Goal: Contribute content: Contribute content

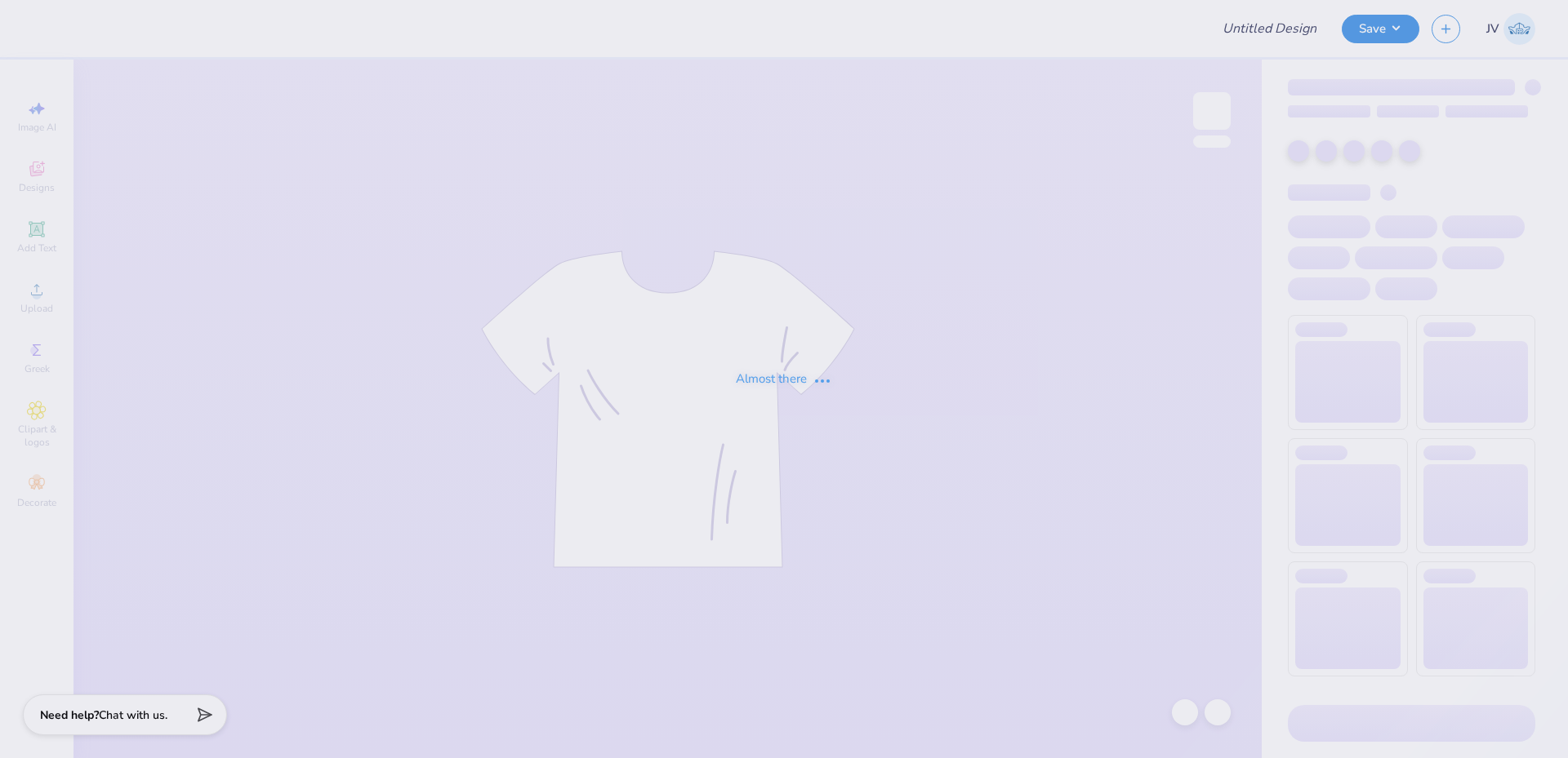
type input "[PERSON_NAME] : [GEOGRAPHIC_DATA][US_STATE] at [GEOGRAPHIC_DATA]"
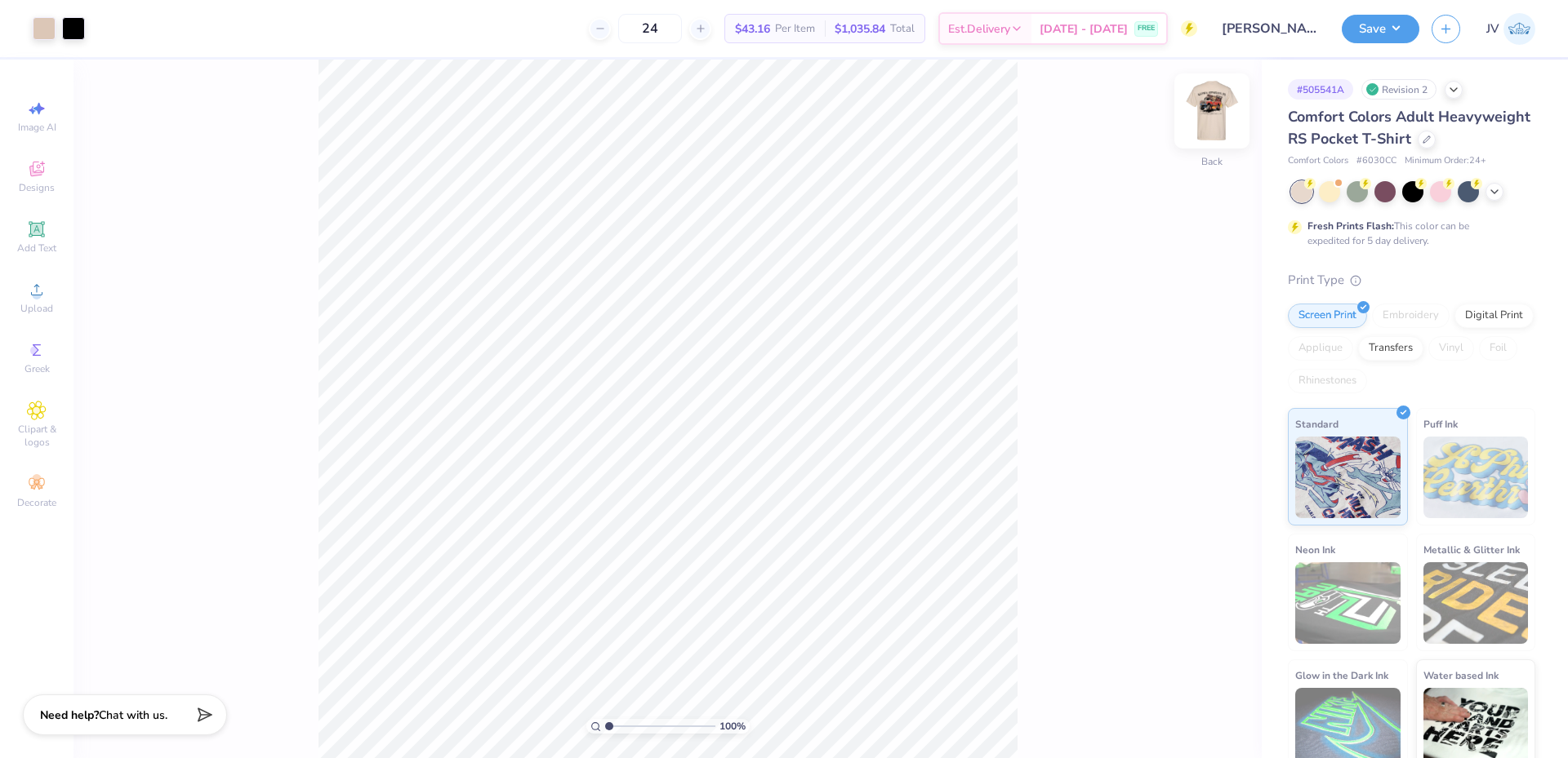
click at [1210, 108] on img at bounding box center [1211, 111] width 65 height 65
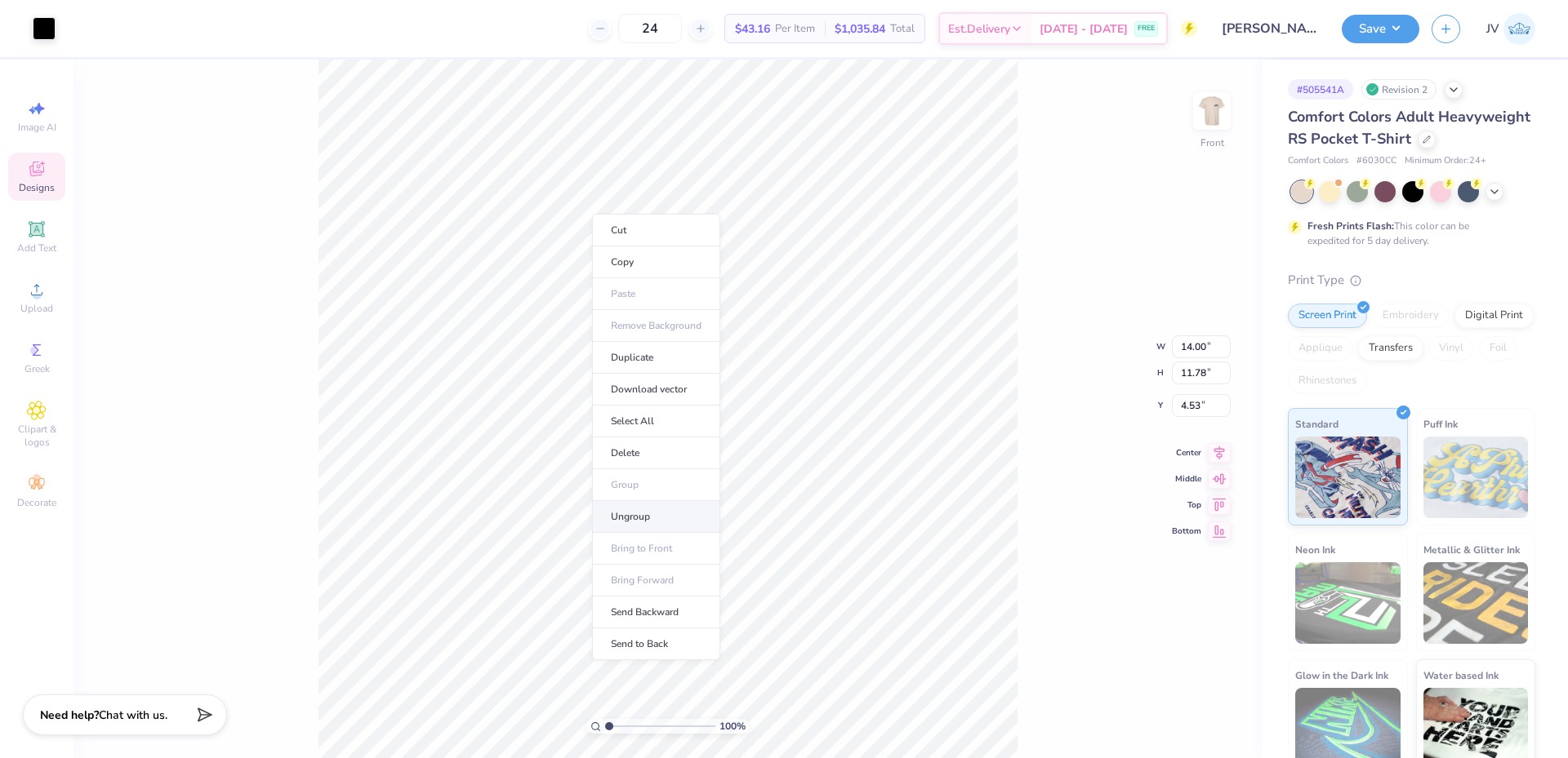
click at [623, 512] on li "Ungroup" at bounding box center [656, 517] width 128 height 32
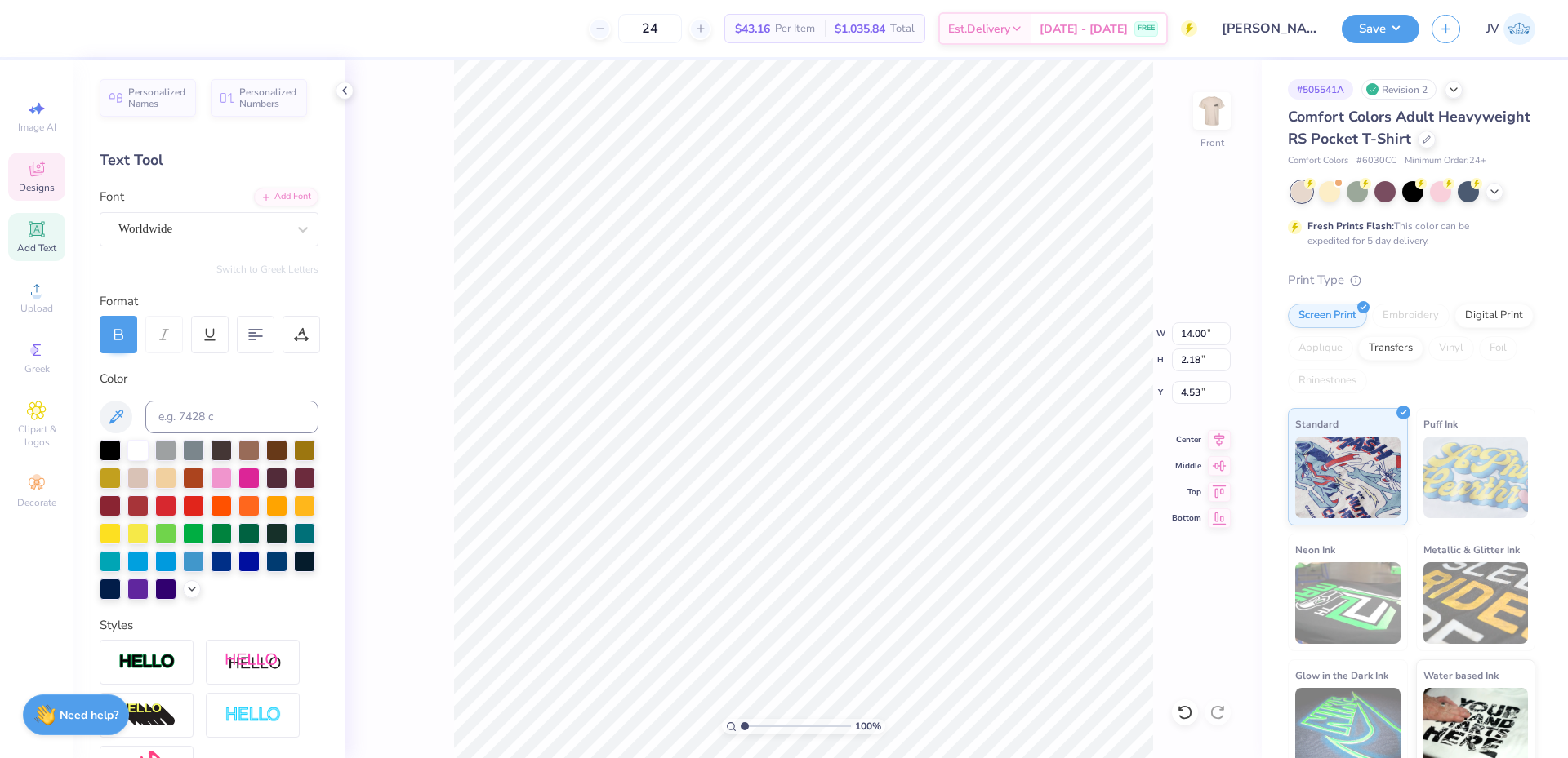
type input "14.00"
type input "2.18"
type input "4.53"
type input "20.99"
click at [1191, 400] on input "4.53" at bounding box center [1201, 393] width 58 height 23
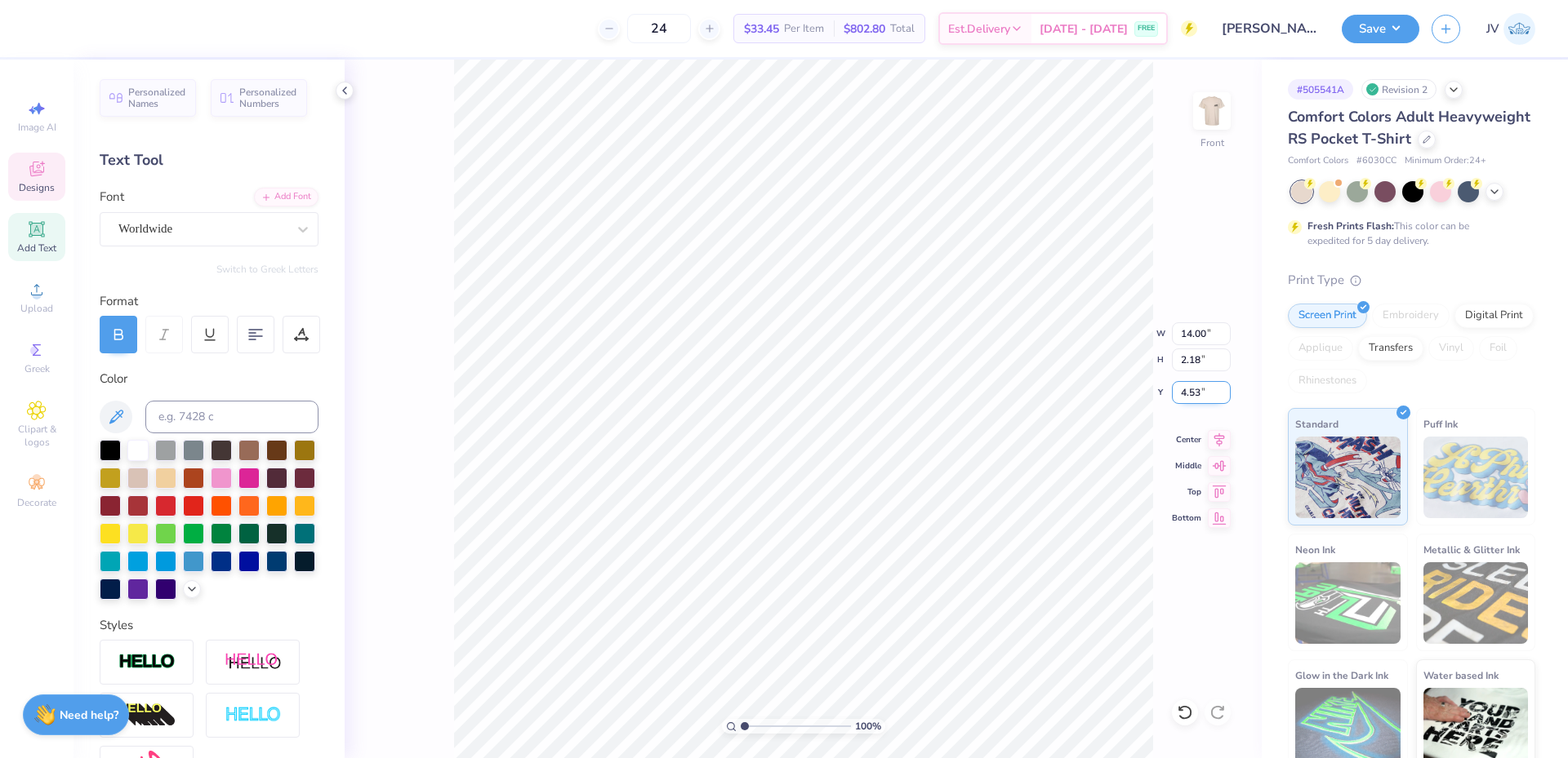
click at [1191, 400] on input "4.53" at bounding box center [1201, 393] width 58 height 23
type input "3.00"
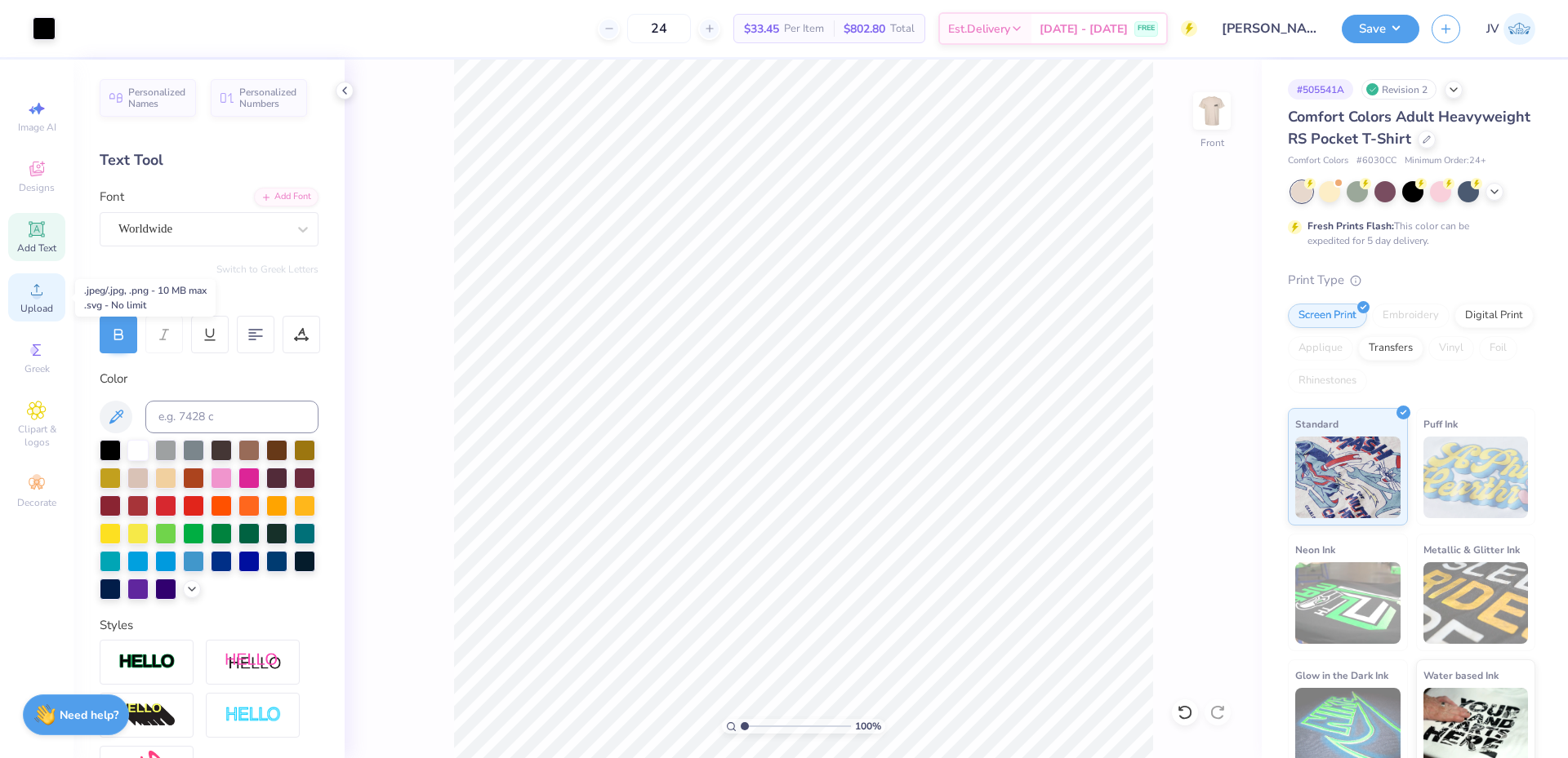
click at [40, 289] on icon at bounding box center [36, 290] width 20 height 20
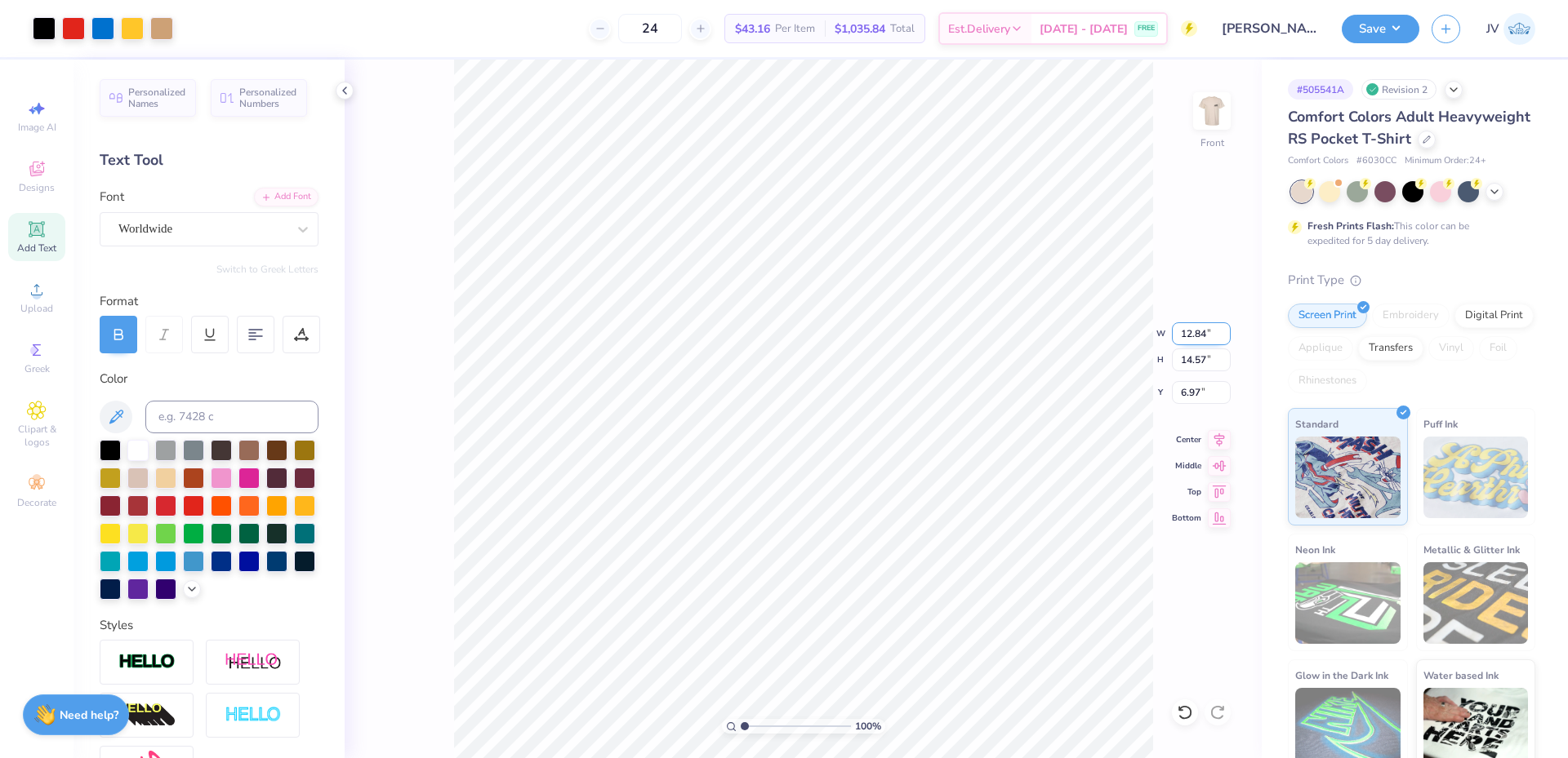
click at [1193, 334] on input "12.84" at bounding box center [1201, 333] width 58 height 23
type input "12.00"
type input "13.62"
type input "7.44"
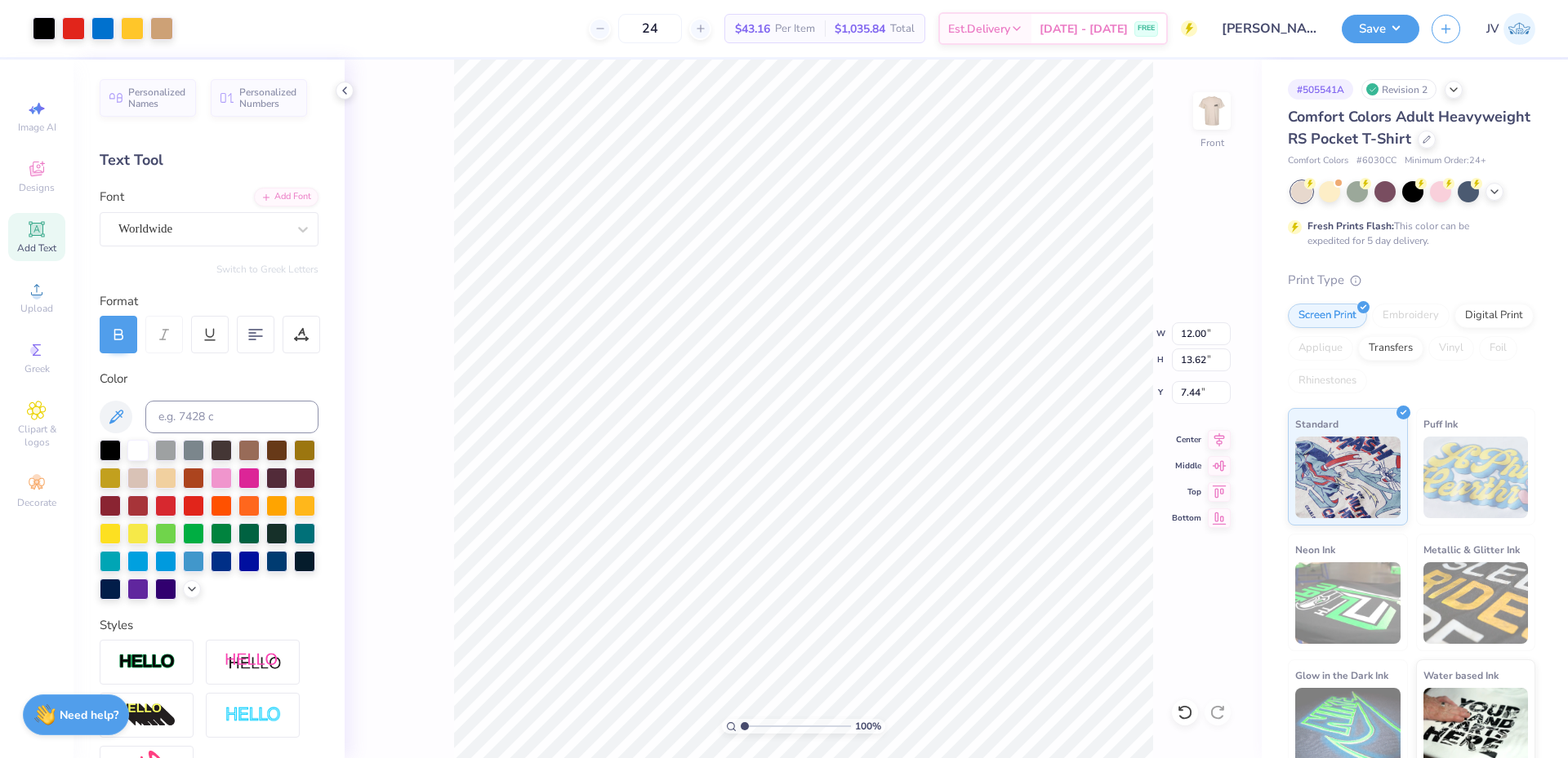
type input "4.91"
click at [834, 574] on li "Group" at bounding box center [850, 571] width 128 height 32
click at [1184, 362] on input "16.73" at bounding box center [1201, 360] width 58 height 23
type input "15"
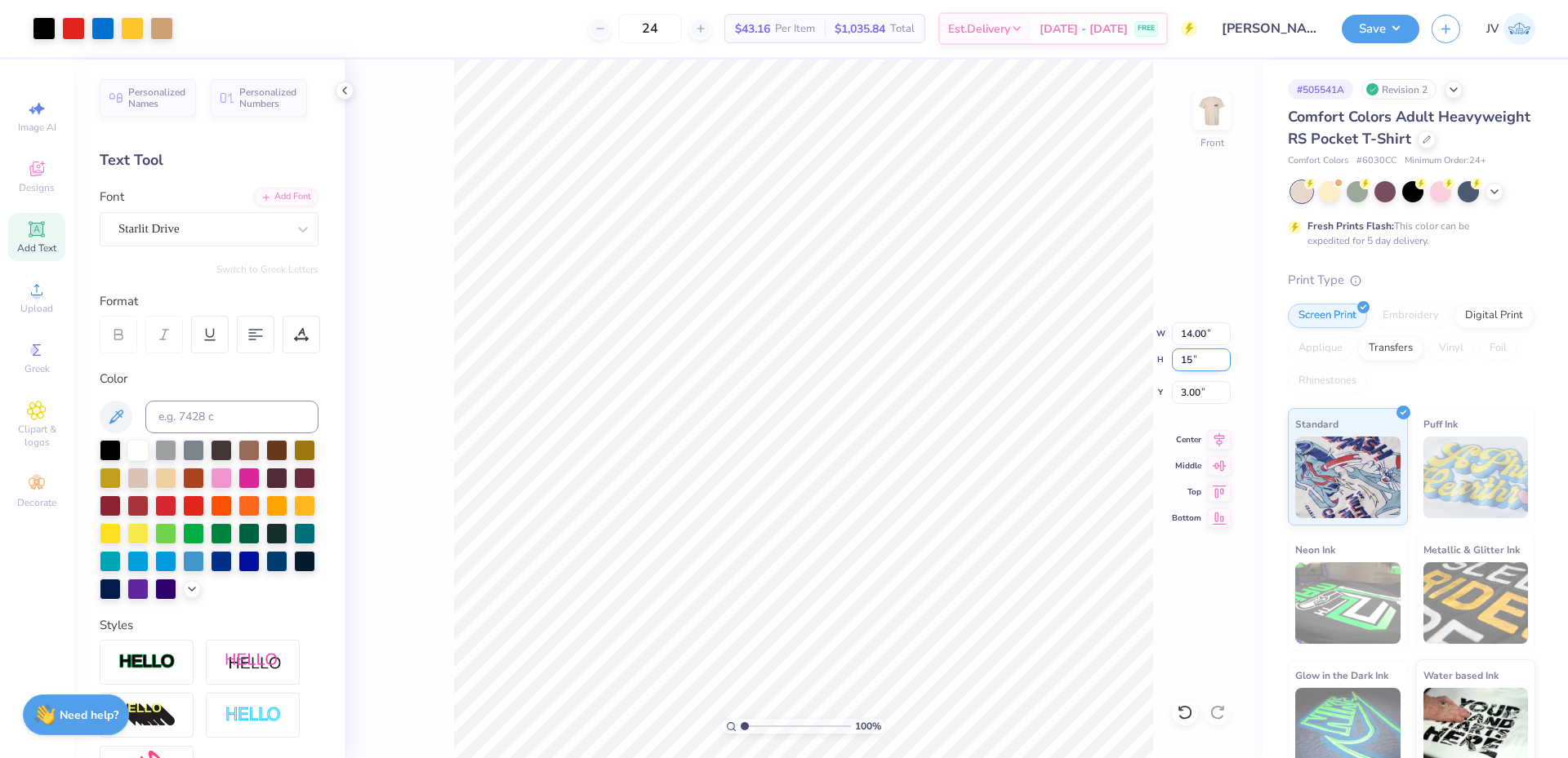
type input "12.55"
type input "15.00"
type input "3.86"
click at [1182, 399] on input "3.86" at bounding box center [1201, 393] width 58 height 23
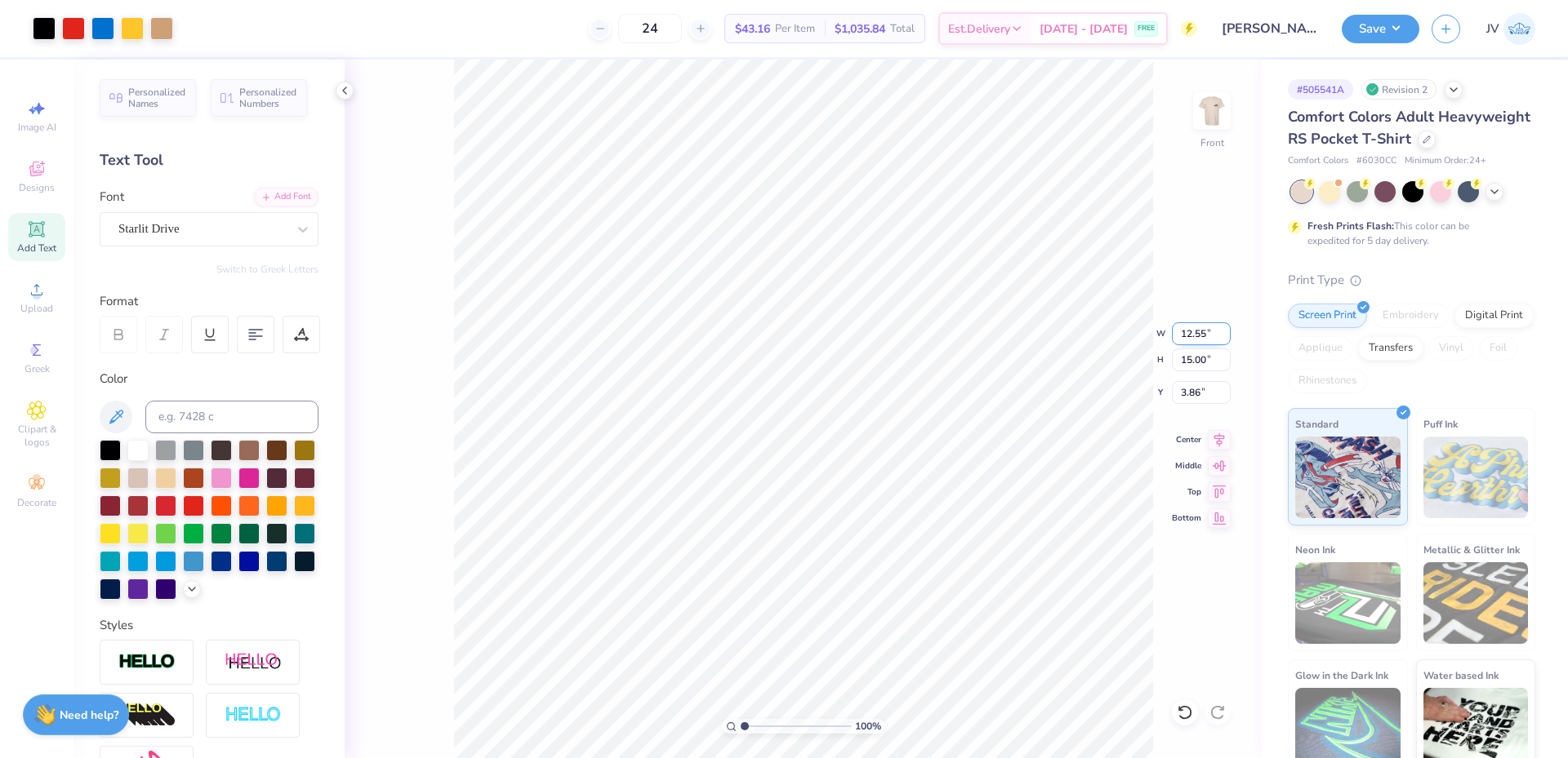
click at [1189, 339] on input "12.55" at bounding box center [1201, 333] width 58 height 23
type input "12.00"
type input "14.34"
click at [1195, 394] on input "4.20" at bounding box center [1201, 393] width 58 height 23
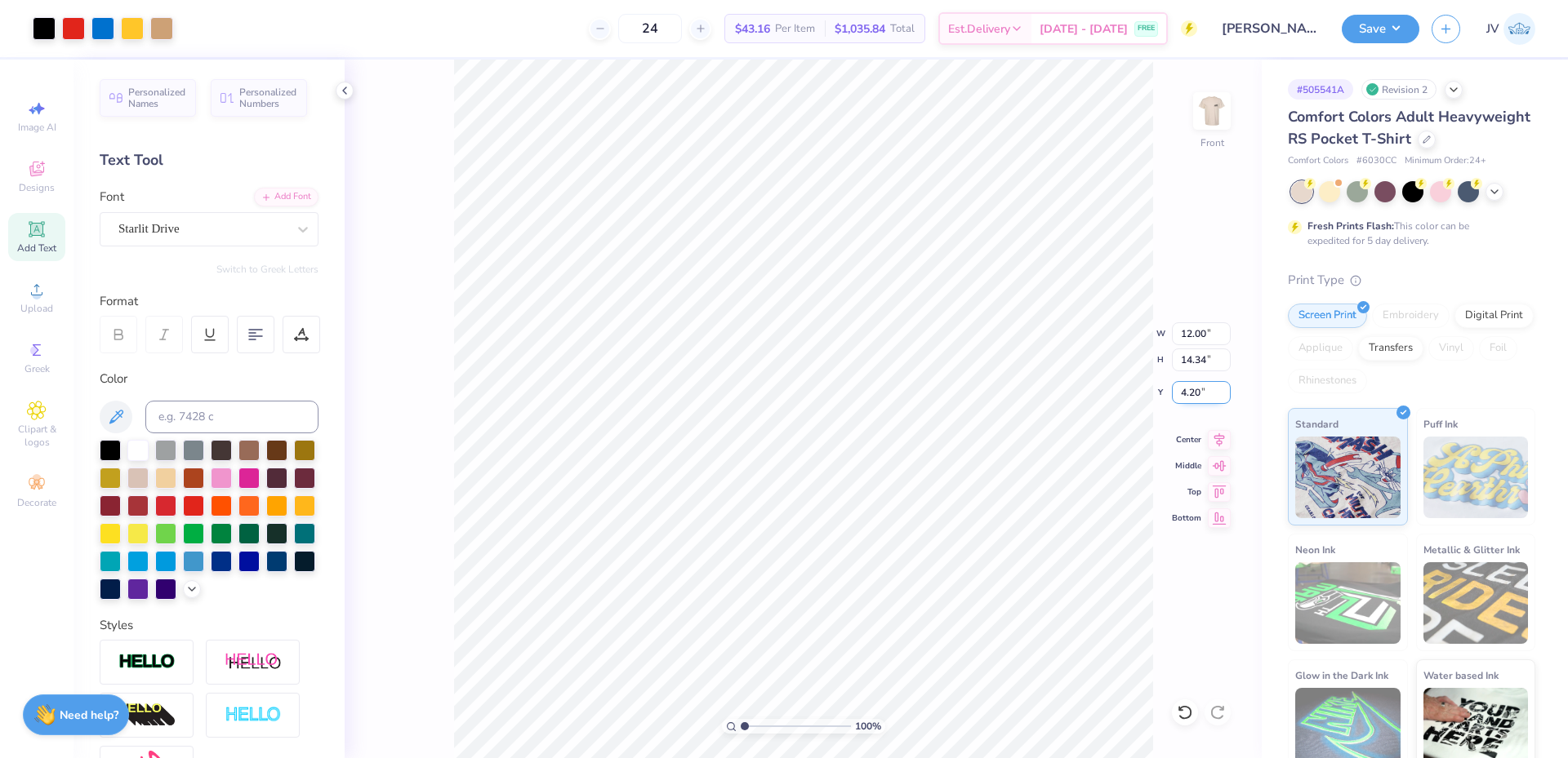
click at [1195, 394] on input "4.20" at bounding box center [1201, 393] width 58 height 23
type input "3.00"
click at [1208, 113] on img at bounding box center [1211, 111] width 65 height 65
click at [923, 559] on li "Group" at bounding box center [944, 559] width 128 height 32
drag, startPoint x: 757, startPoint y: 726, endPoint x: 751, endPoint y: 736, distance: 11.7
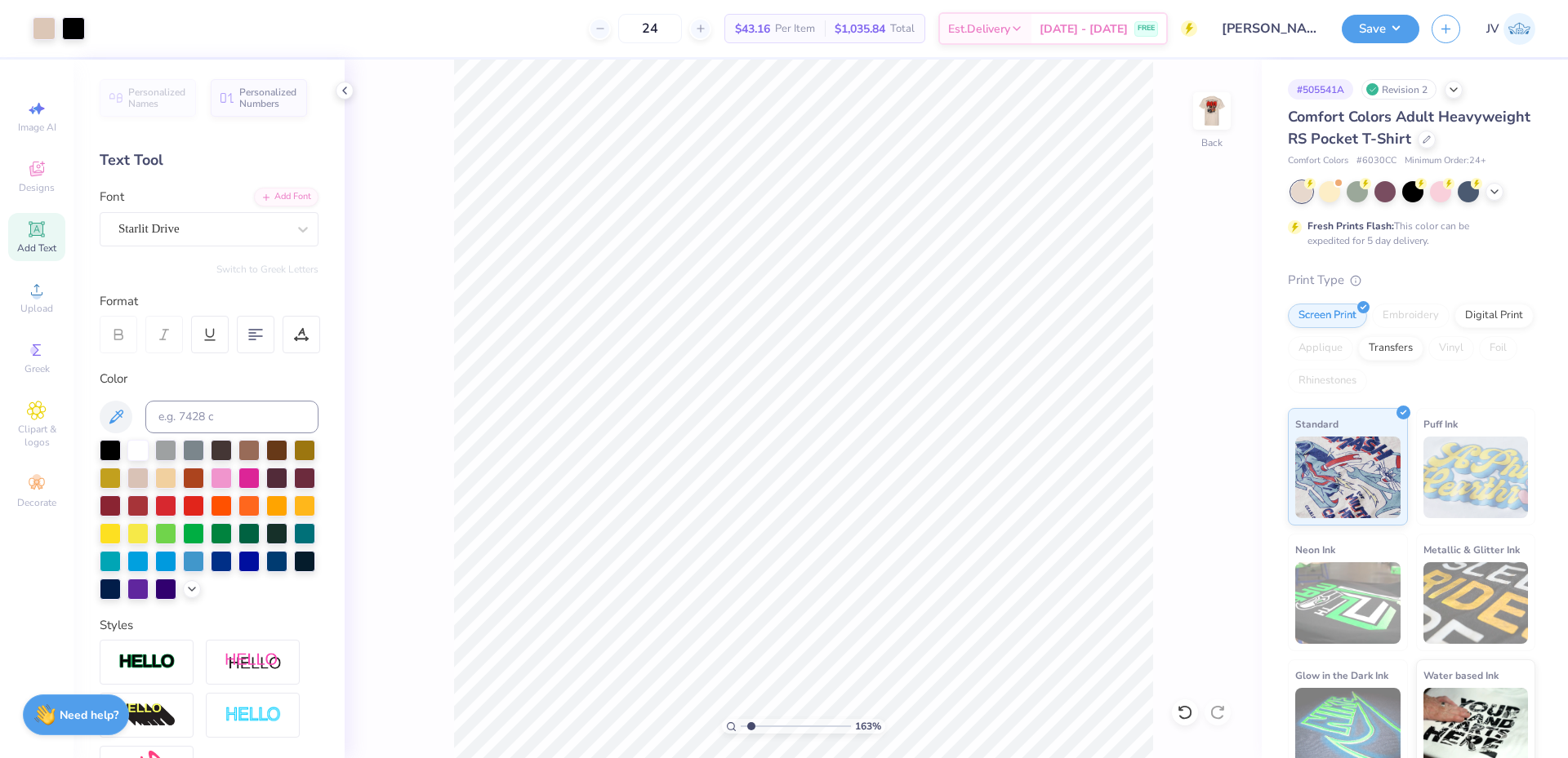
type input "1.63"
click at [751, 734] on input "range" at bounding box center [795, 726] width 110 height 15
click at [974, 515] on li "Ungroup" at bounding box center [1000, 517] width 128 height 32
type input "1.78"
click at [1033, 470] on li "Group" at bounding box center [1033, 478] width 128 height 32
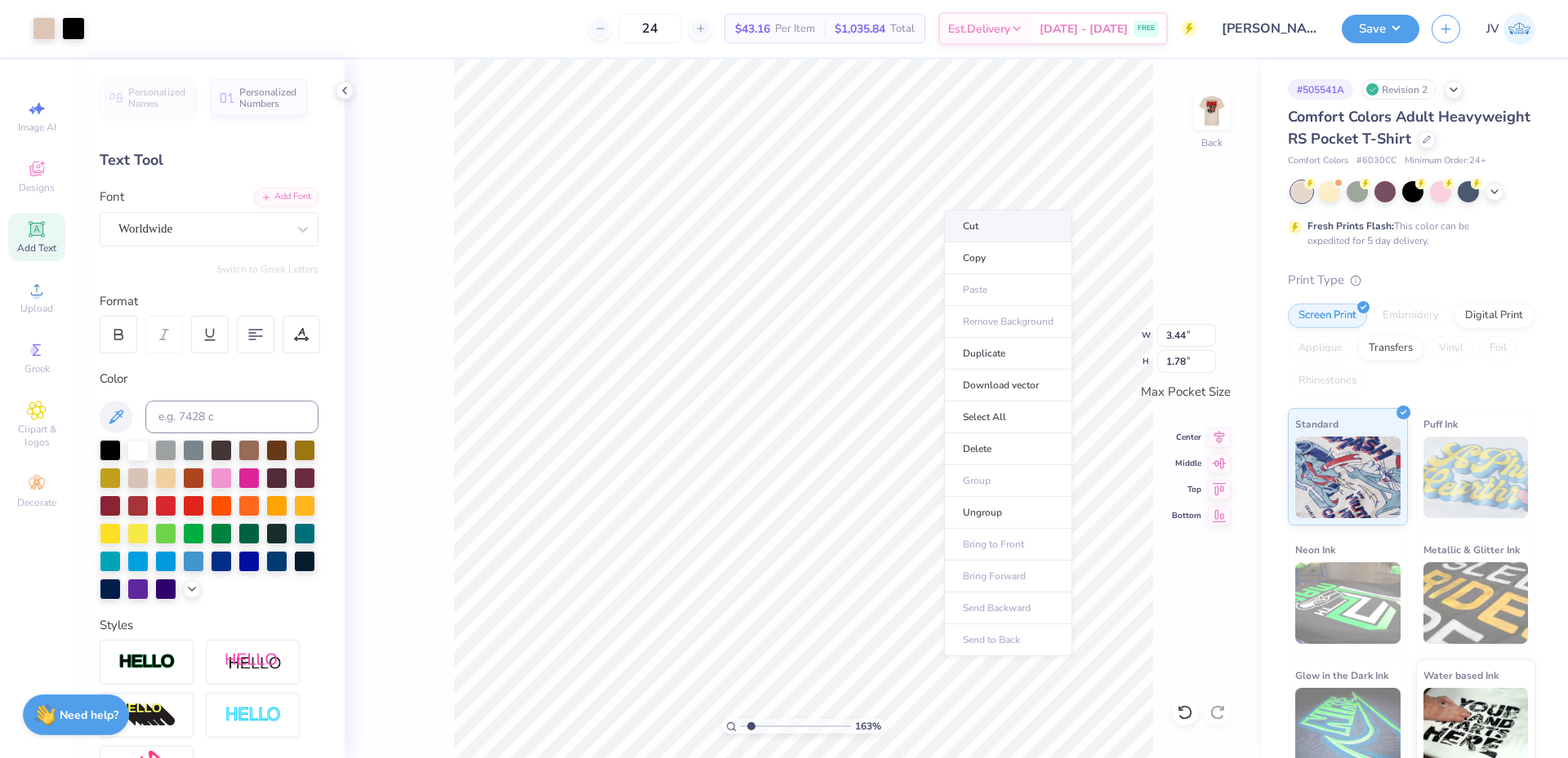
click at [990, 231] on li "Cut" at bounding box center [1008, 226] width 128 height 33
click at [1004, 523] on li "Ungroup" at bounding box center [1022, 520] width 128 height 32
click at [375, 198] on div "163 % Back W 3.44 3.44 " H 0.26 0.26 " Max Pocket Size Center Middle Top Bottom" at bounding box center [803, 408] width 917 height 699
type input "1.02"
type input "1.12"
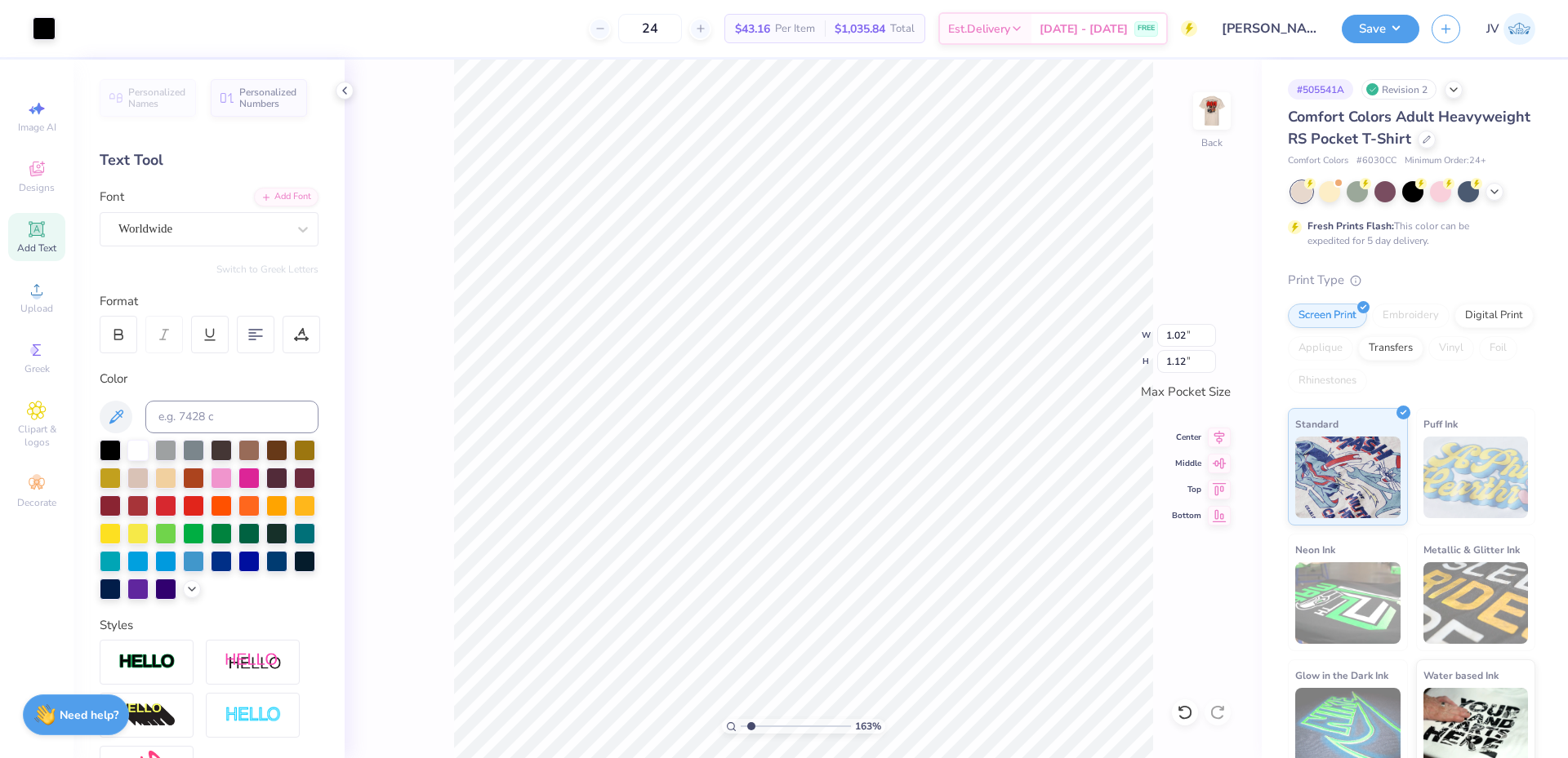
type input "2.06"
type input "1.17"
click at [1017, 196] on li "Cut" at bounding box center [1032, 197] width 128 height 33
click at [23, 234] on div "Add Text" at bounding box center [36, 237] width 57 height 48
click at [298, 205] on div "Add Font Font Super Dream" at bounding box center [209, 217] width 219 height 58
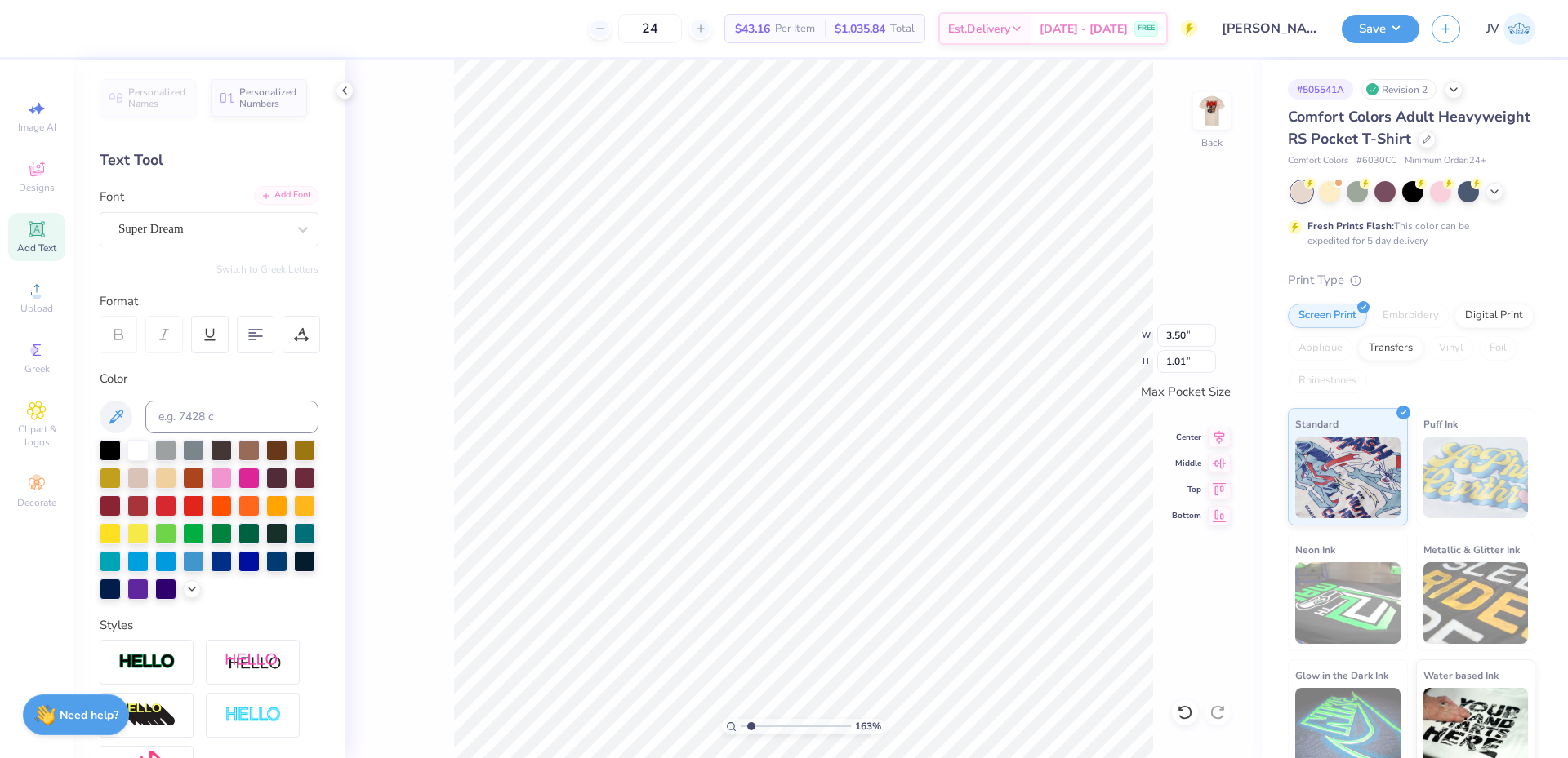
click at [289, 198] on div "Add Font" at bounding box center [285, 196] width 64 height 19
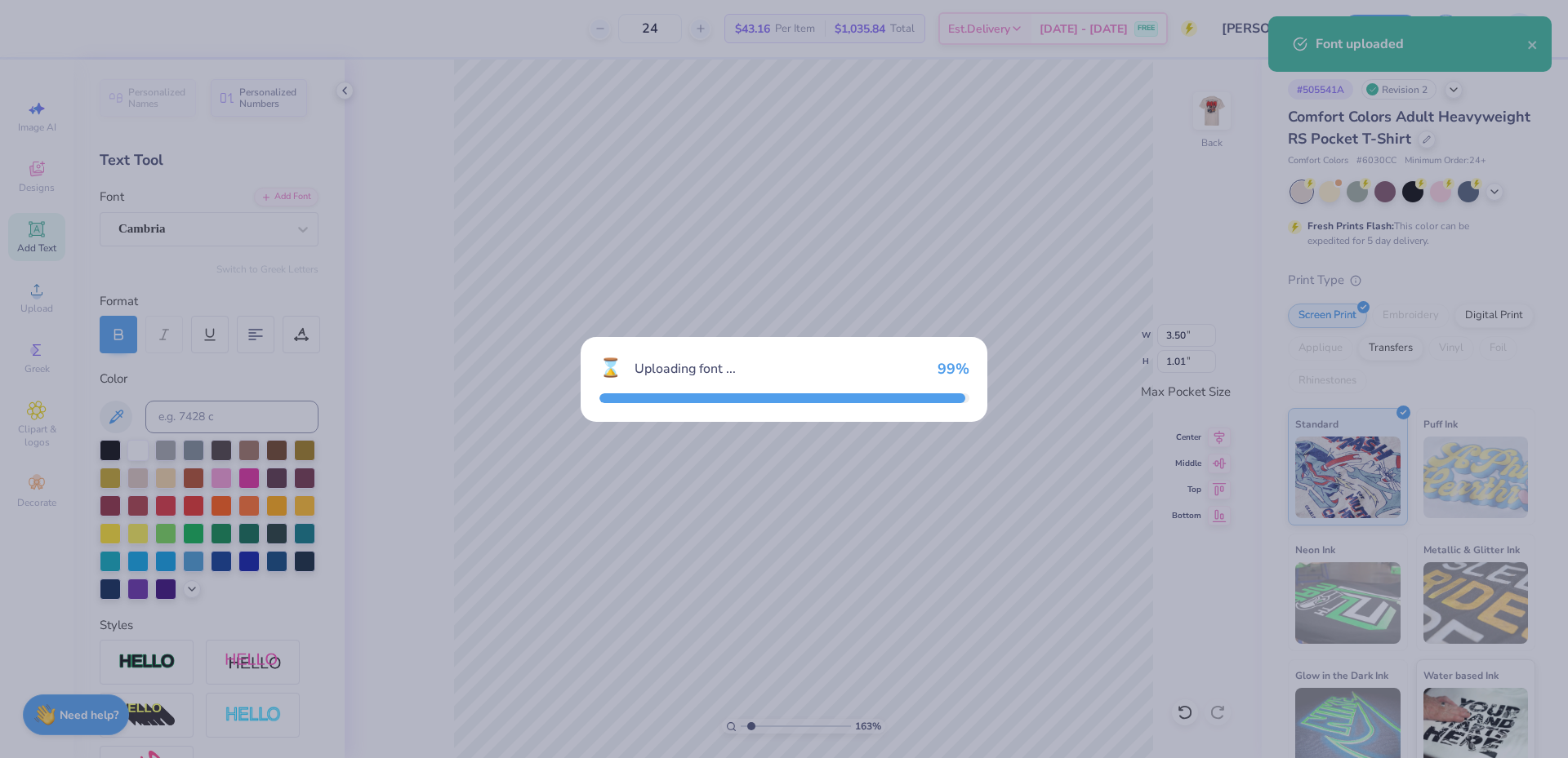
type input "3.44"
type input "0.95"
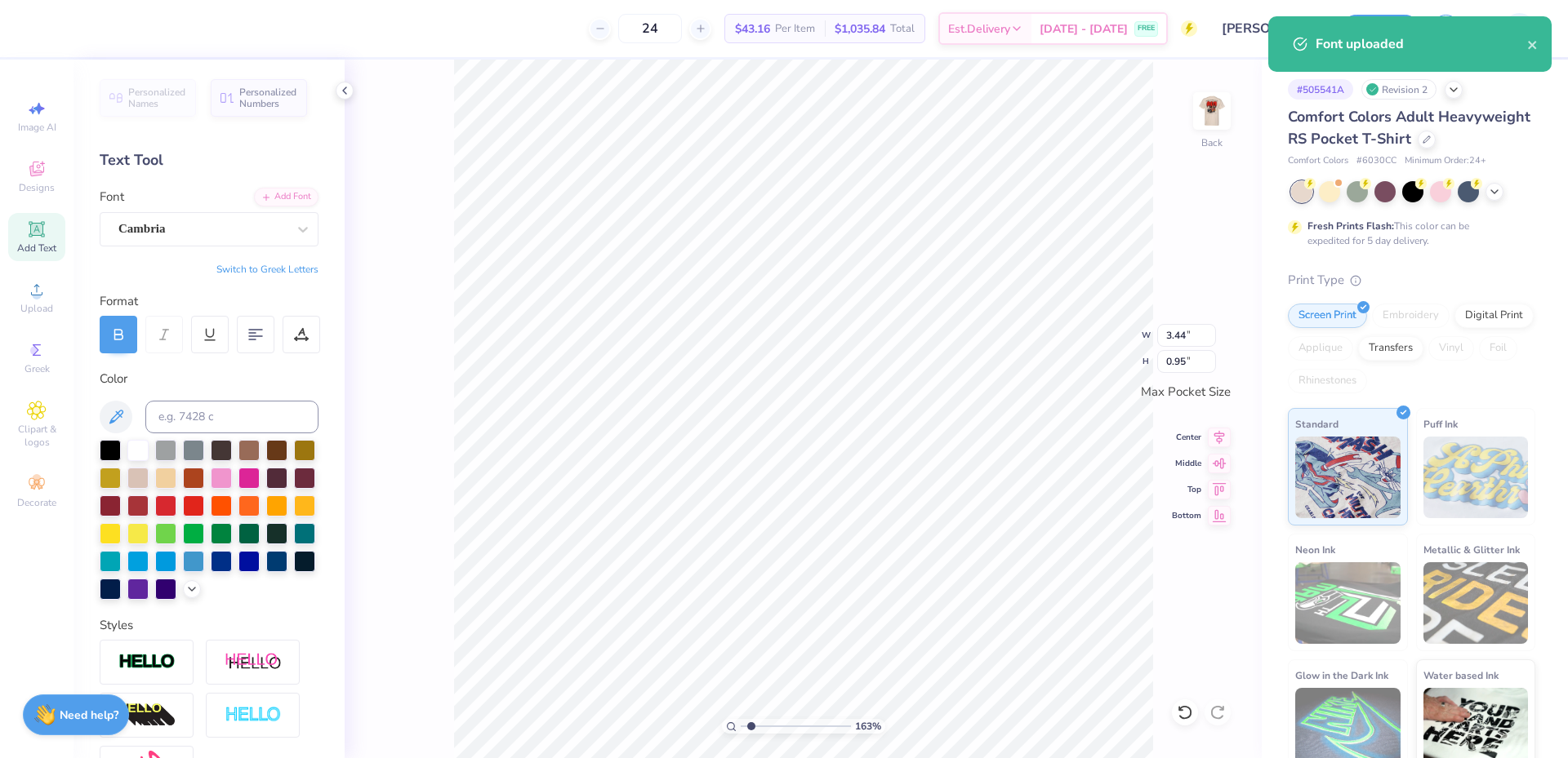
scroll to position [14, 3]
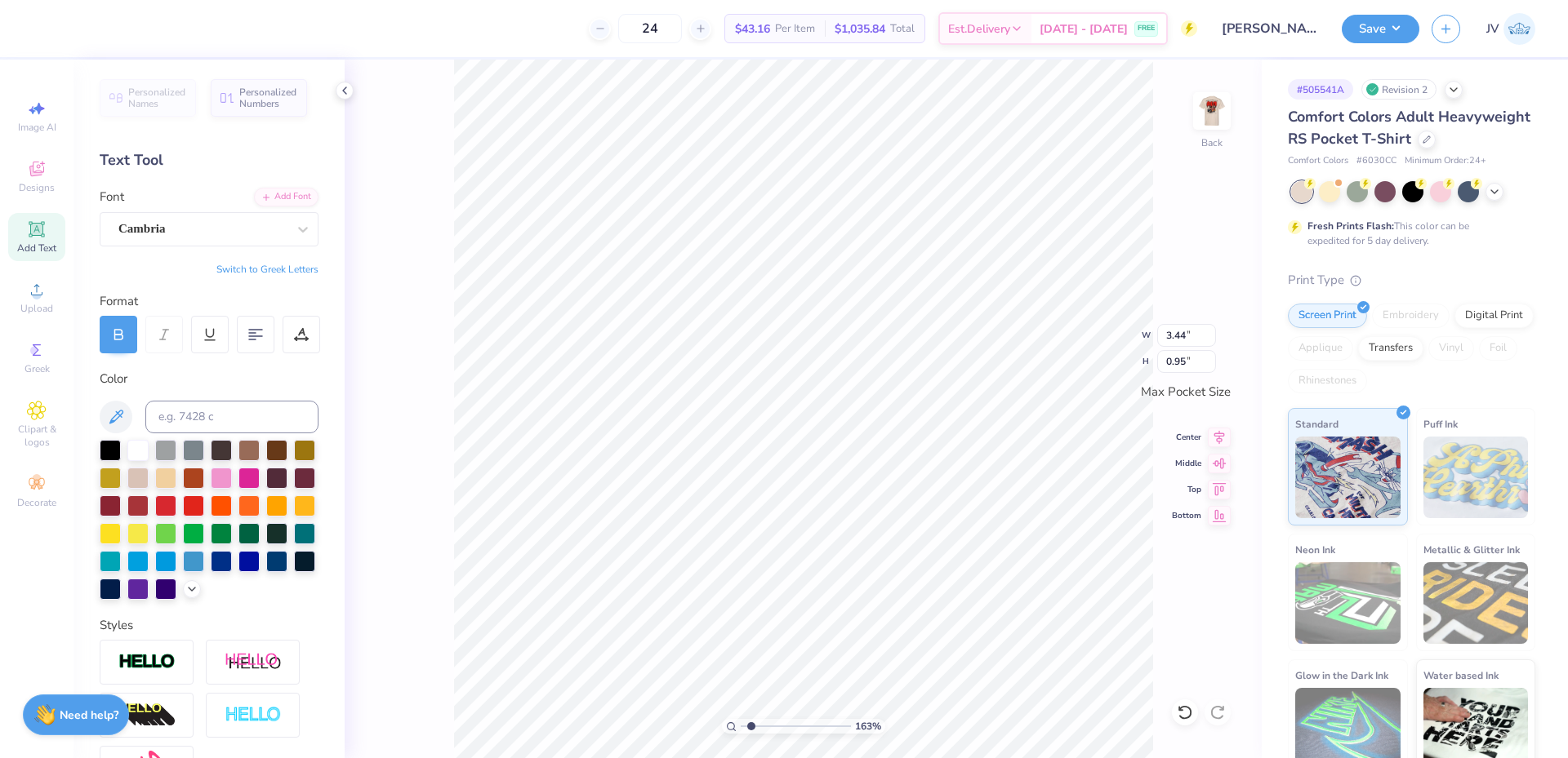
type textarea "AEP"
click at [261, 268] on button "Switch to Greek Letters" at bounding box center [267, 269] width 102 height 13
click at [111, 447] on div at bounding box center [110, 449] width 21 height 21
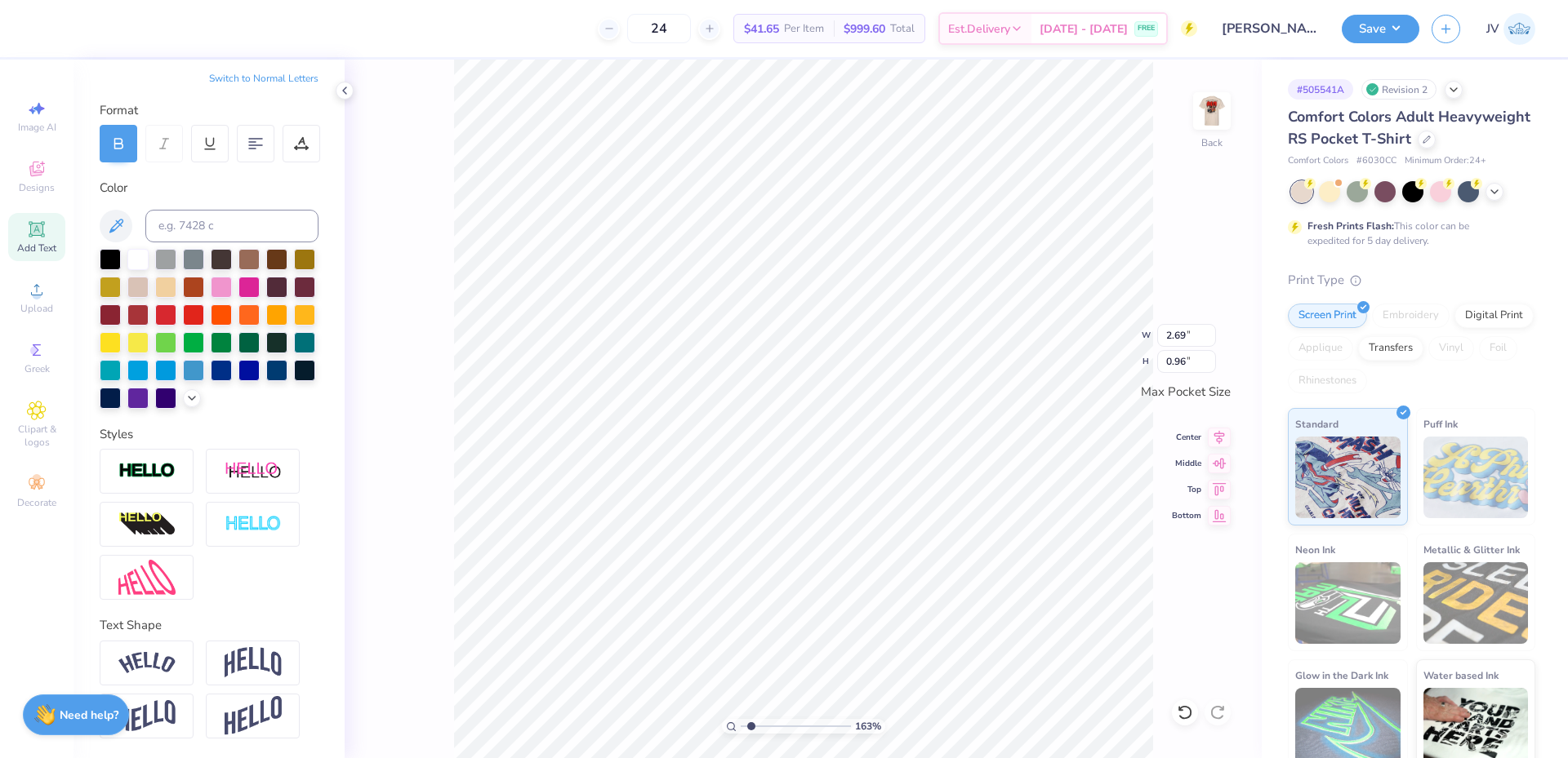
scroll to position [219, 0]
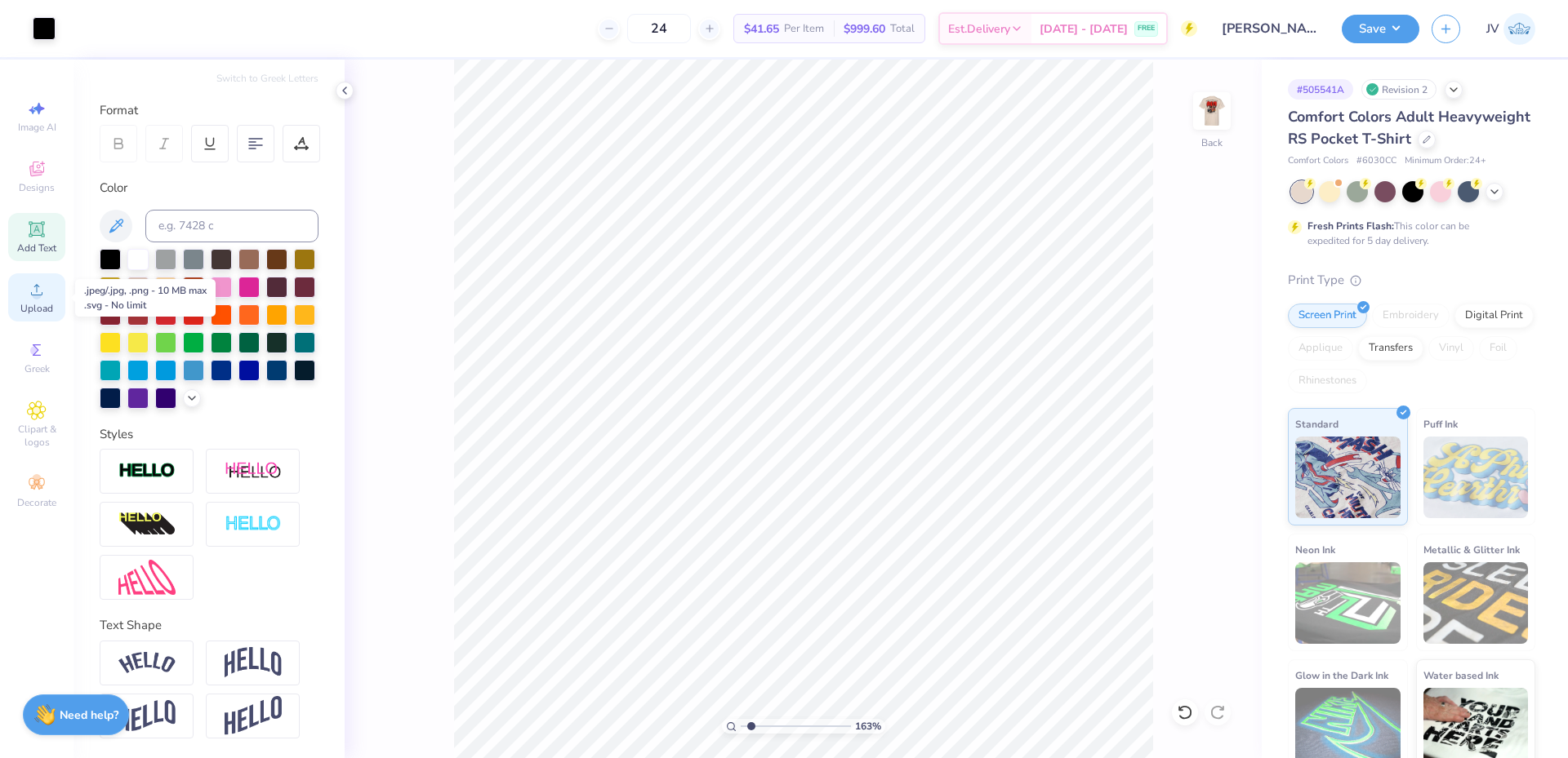
click at [47, 292] on div "Upload" at bounding box center [36, 297] width 57 height 48
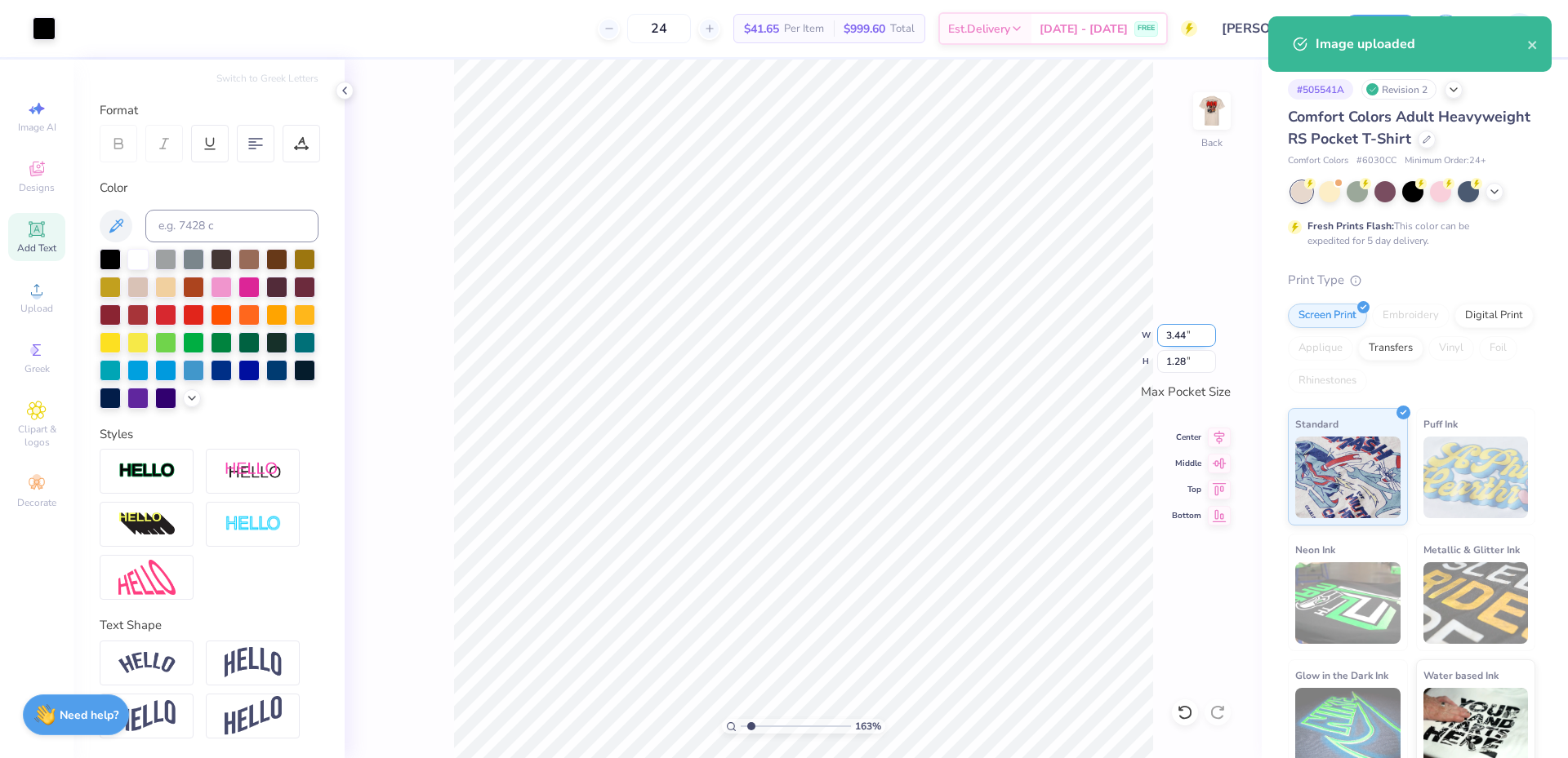
click at [1183, 331] on input "3.44" at bounding box center [1186, 335] width 58 height 23
drag, startPoint x: 1183, startPoint y: 331, endPoint x: 1259, endPoint y: 348, distance: 77.9
click at [1191, 331] on input "3.44" at bounding box center [1186, 335] width 58 height 23
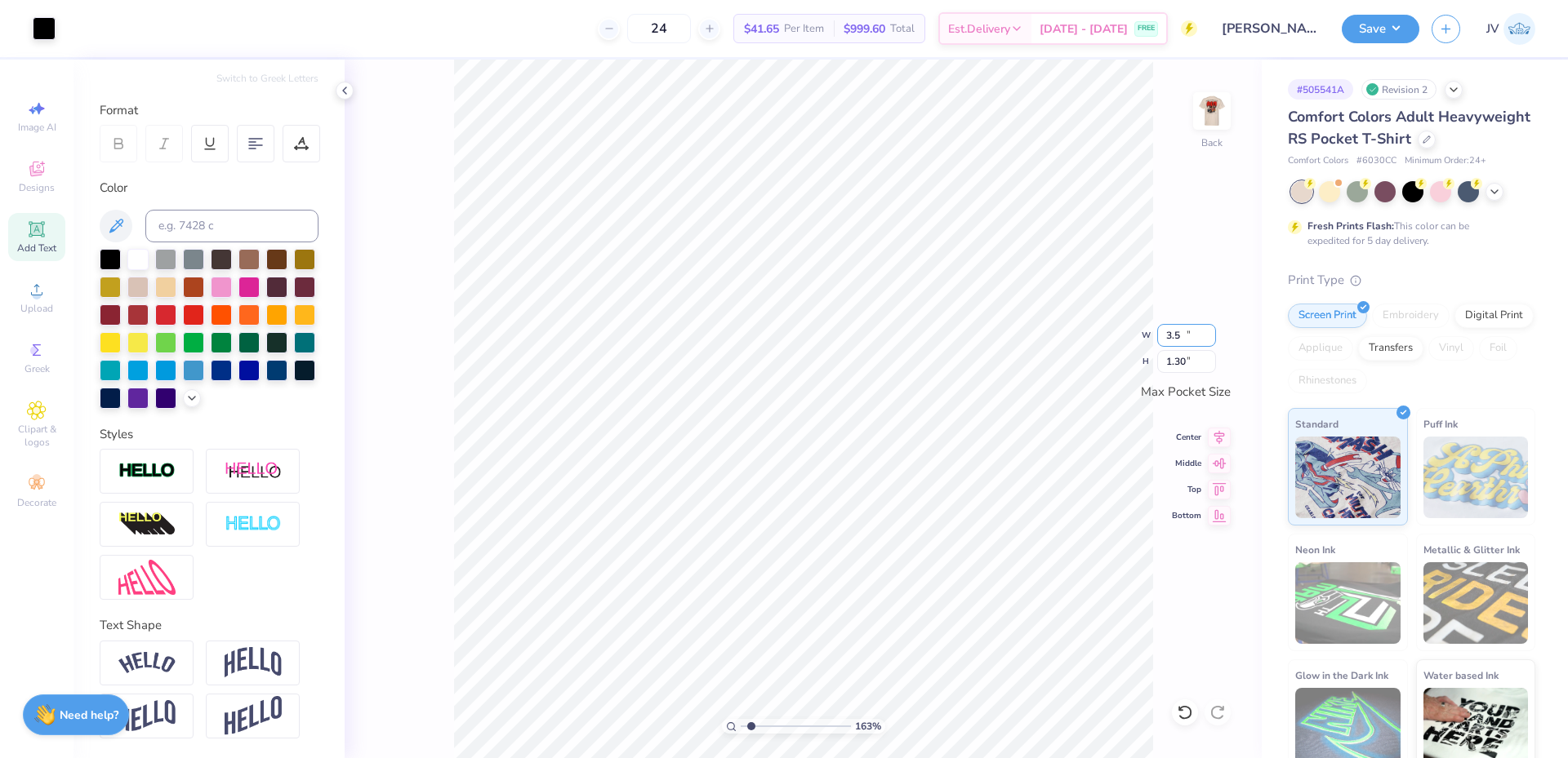
type input "3.50"
type input "1.30"
click at [1163, 339] on input "3.44" at bounding box center [1186, 335] width 58 height 23
click at [1163, 338] on input "3.44" at bounding box center [1186, 335] width 58 height 23
type input "3.50"
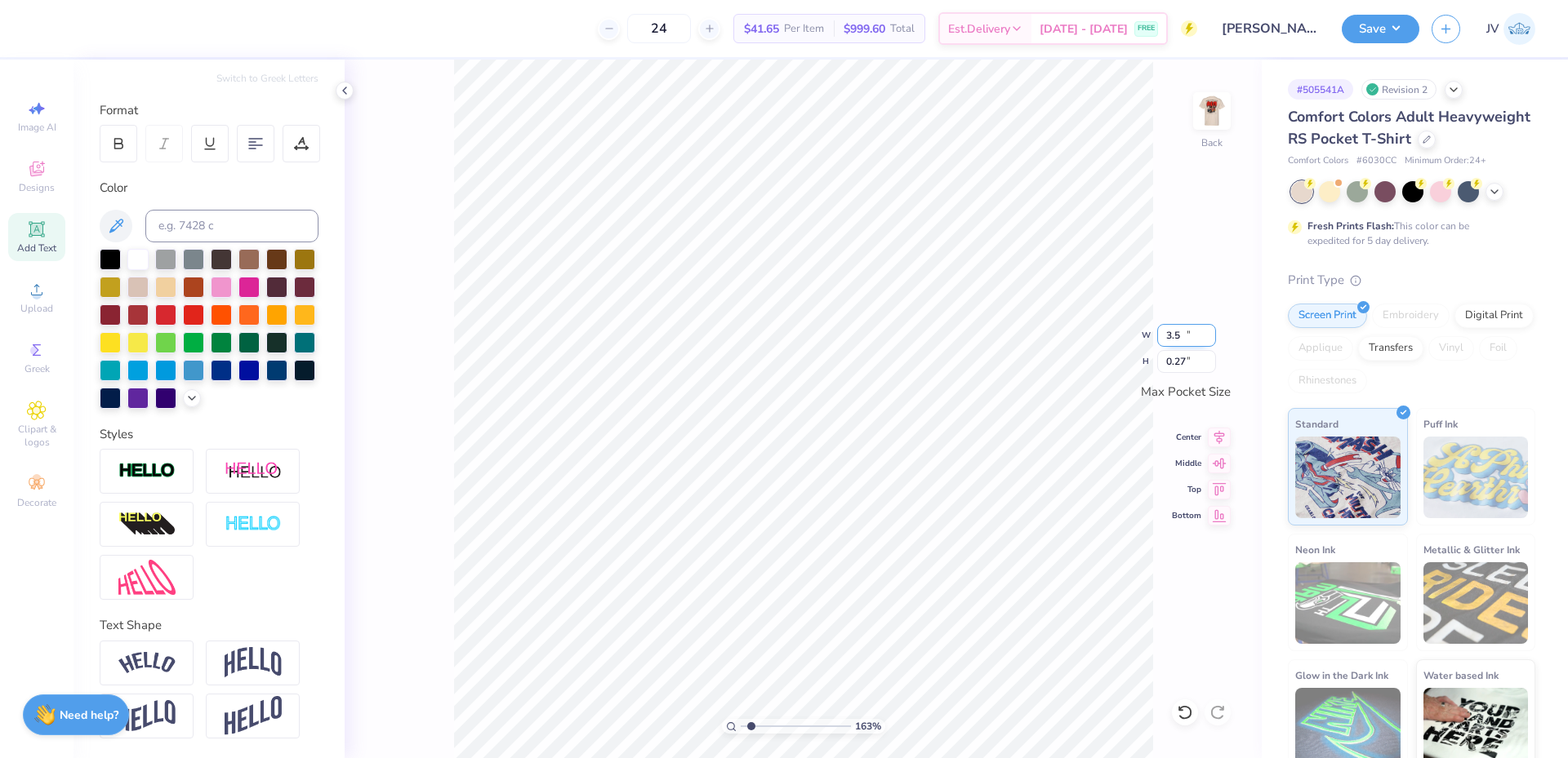
type input "0.27"
click at [971, 480] on li "Group" at bounding box center [986, 480] width 128 height 32
drag, startPoint x: 753, startPoint y: 728, endPoint x: 698, endPoint y: 726, distance: 55.0
type input "1"
click at [740, 726] on input "range" at bounding box center [795, 726] width 110 height 15
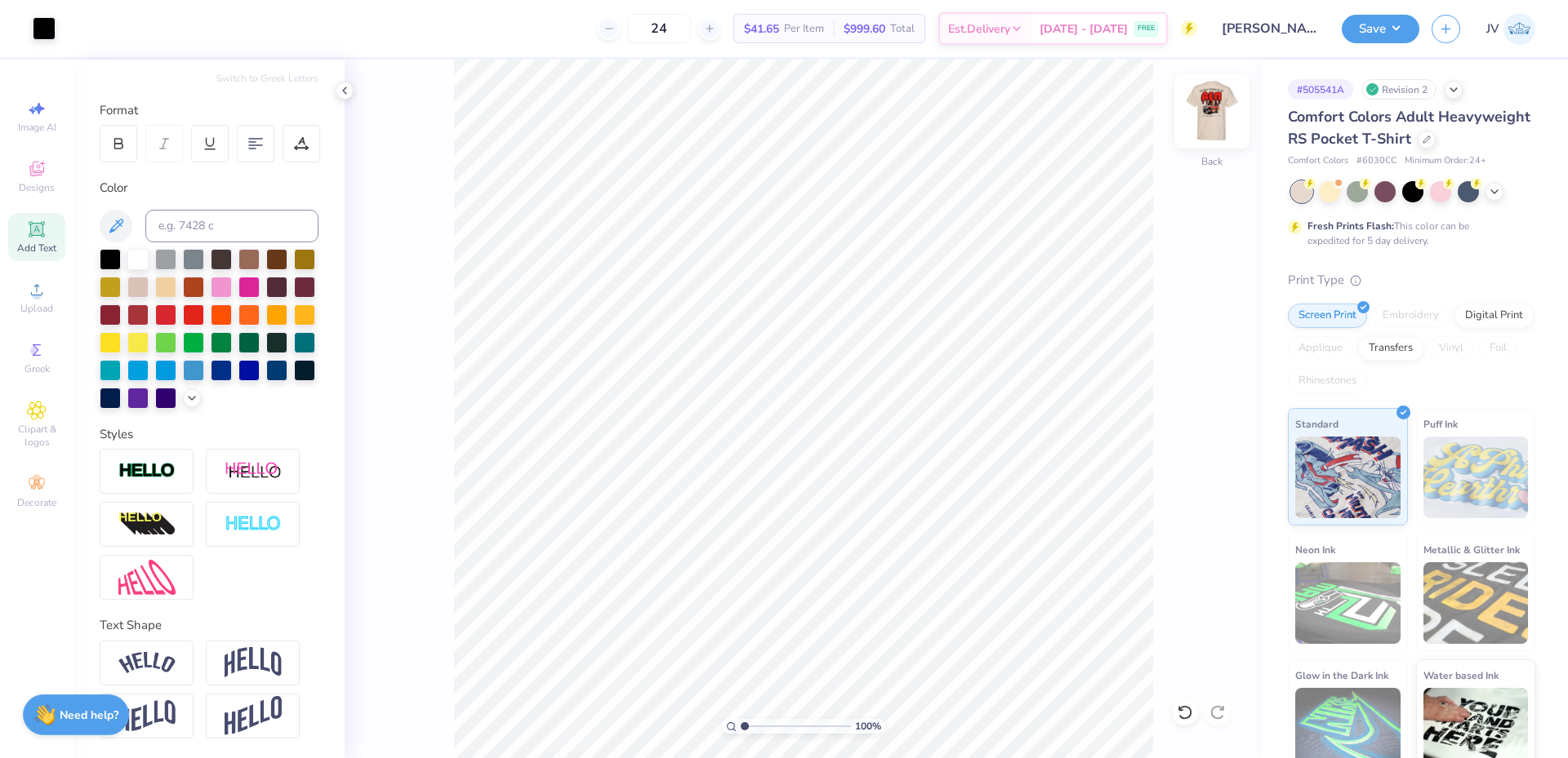
click at [1212, 104] on img at bounding box center [1211, 111] width 65 height 65
click at [1399, 29] on button "Save" at bounding box center [1381, 26] width 77 height 28
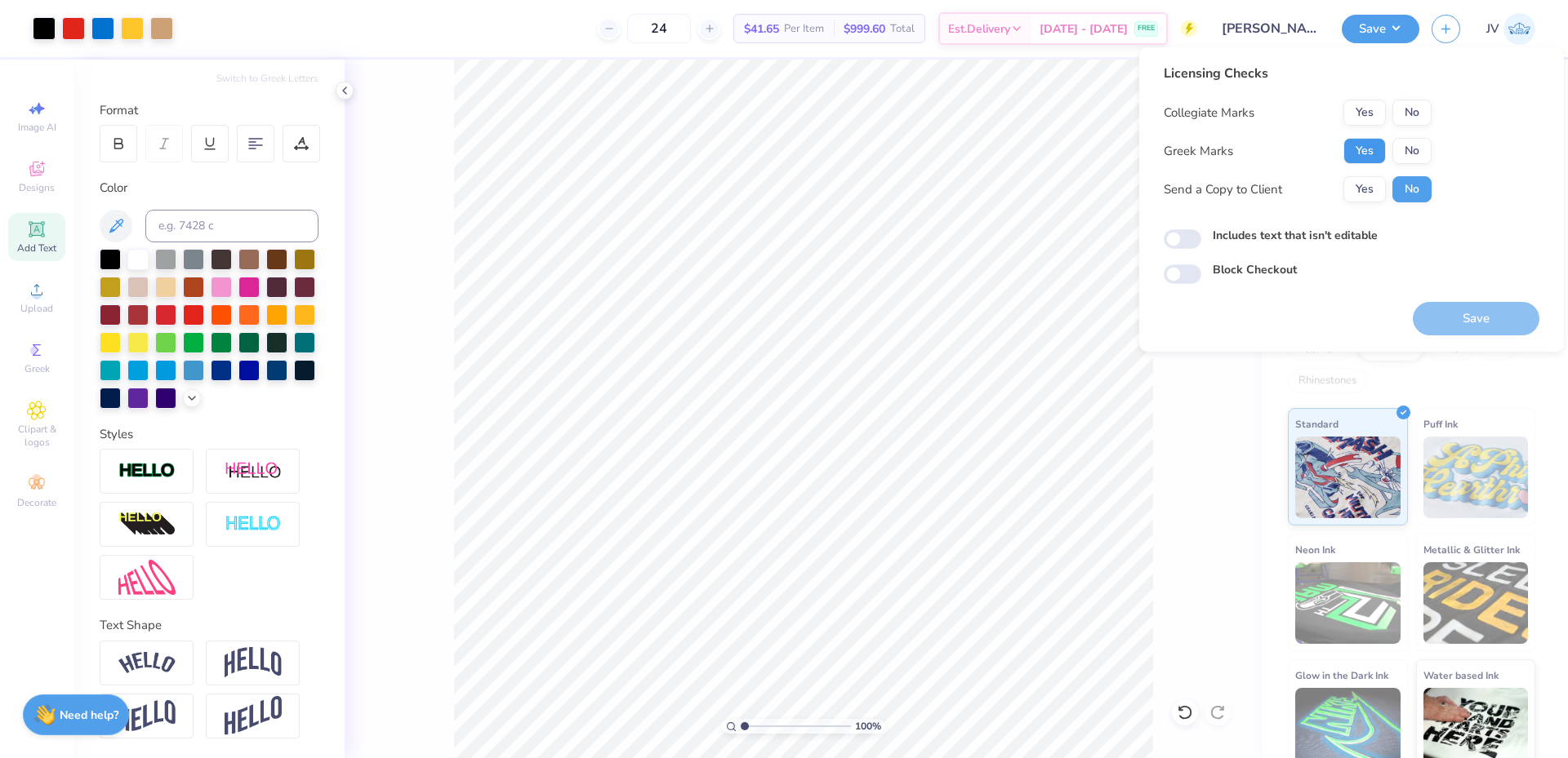
click at [1369, 153] on button "Yes" at bounding box center [1363, 151] width 42 height 26
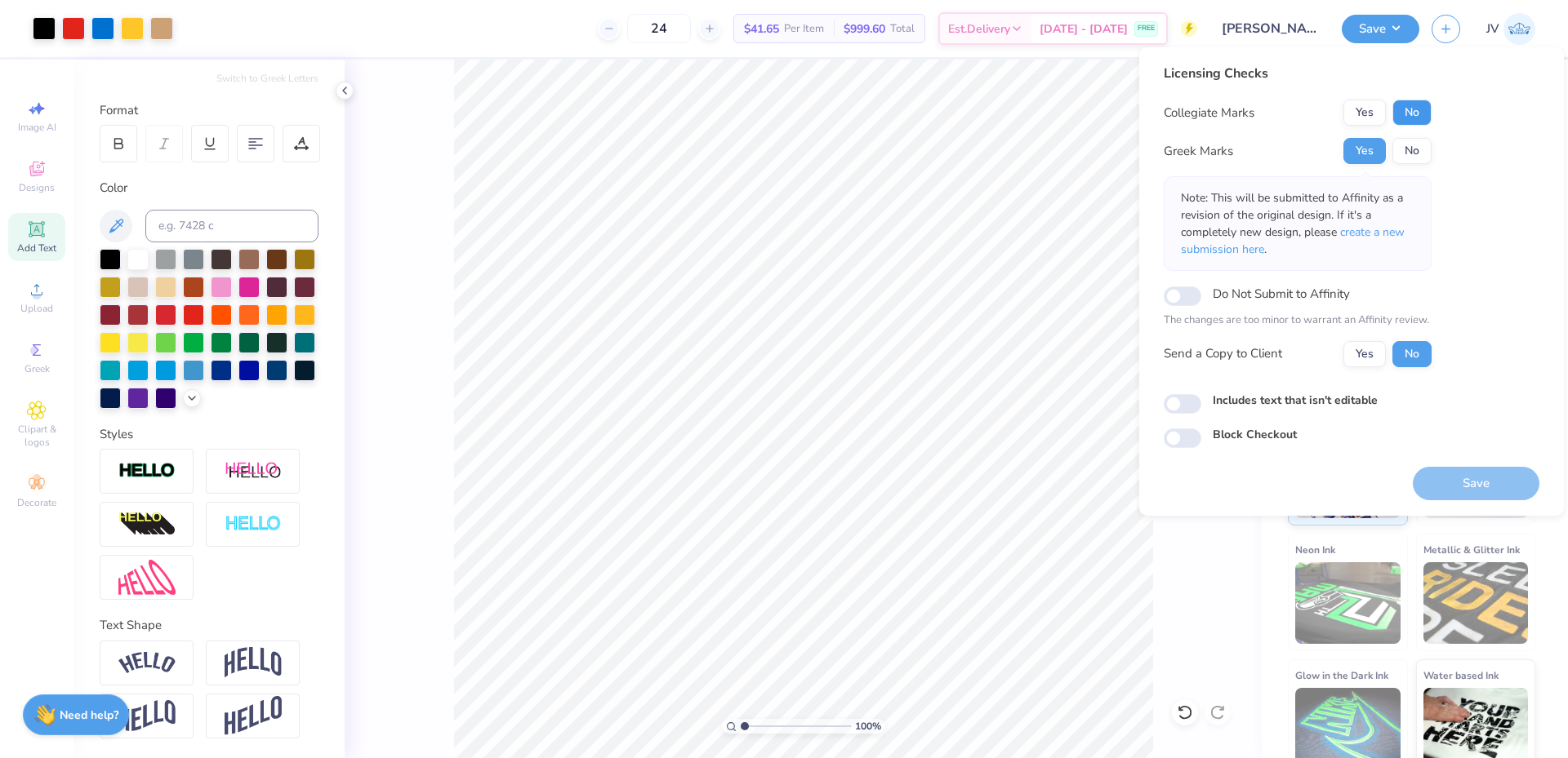
click at [1421, 107] on button "No" at bounding box center [1412, 113] width 40 height 26
click at [1361, 233] on span "create a new submission here" at bounding box center [1292, 241] width 224 height 33
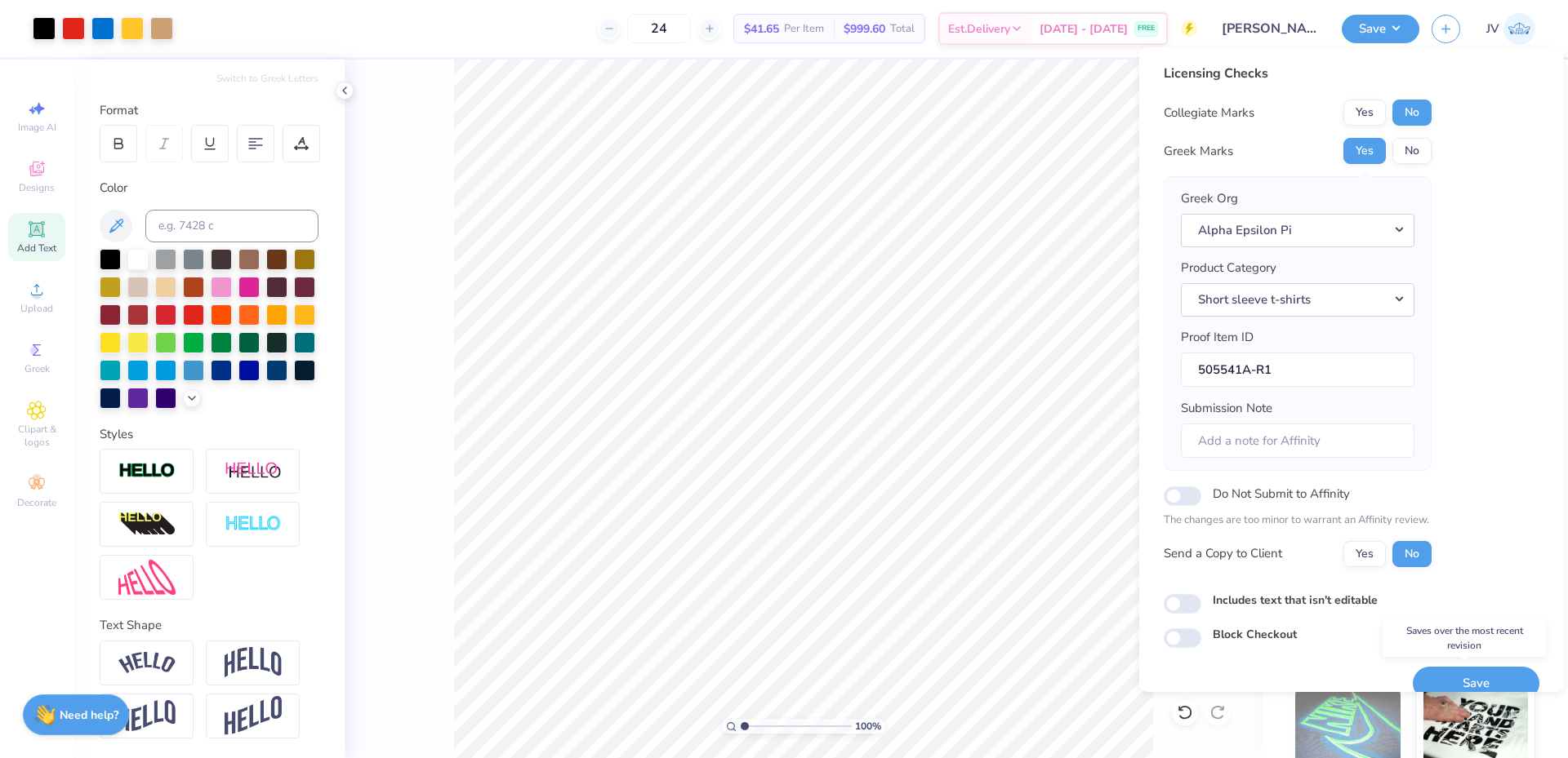
click at [1464, 674] on button "Save" at bounding box center [1475, 683] width 126 height 34
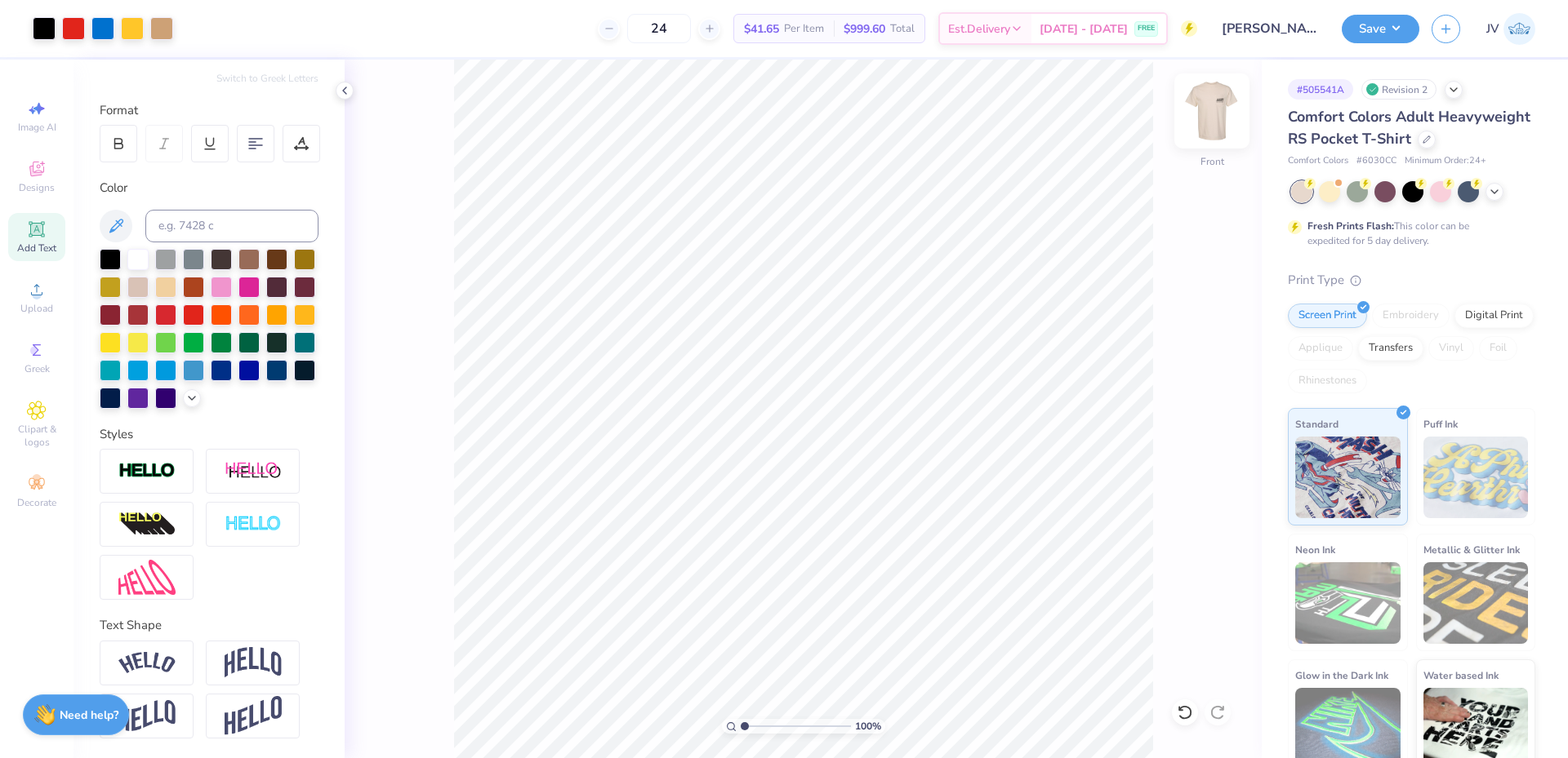
click at [1216, 121] on img at bounding box center [1211, 111] width 65 height 65
